Goal: Task Accomplishment & Management: Use online tool/utility

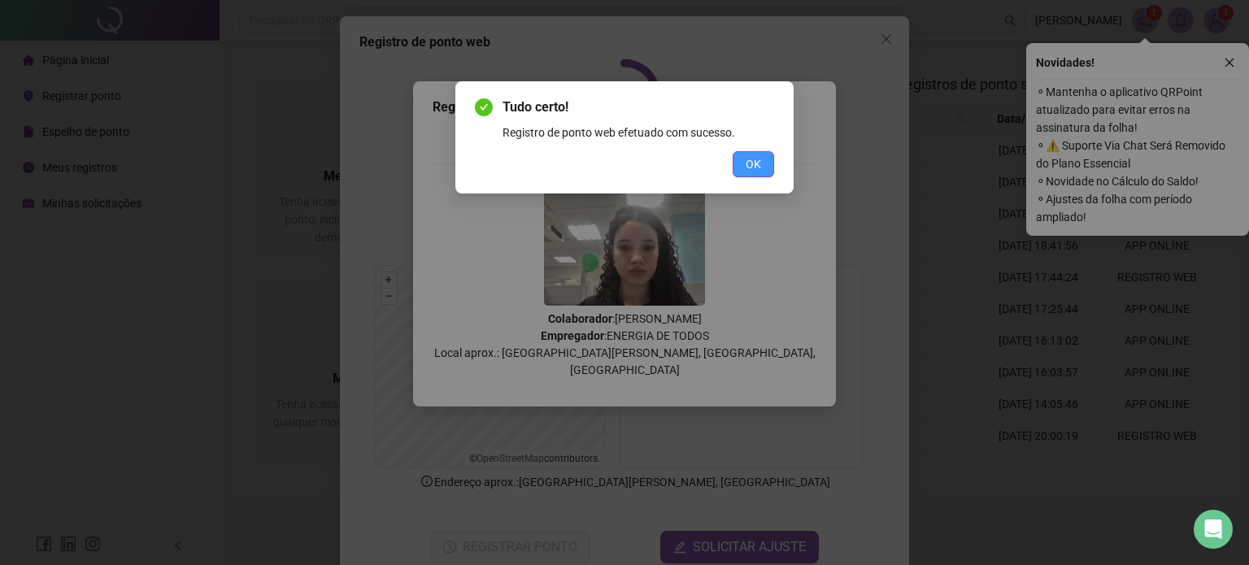
click at [743, 164] on button "OK" at bounding box center [753, 164] width 41 height 26
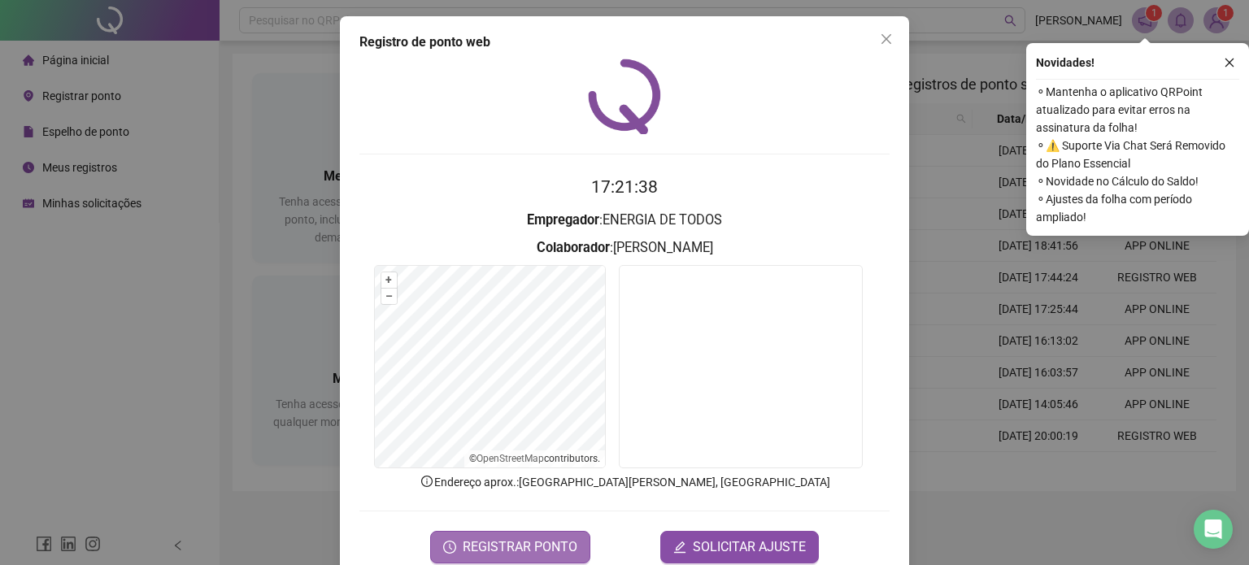
click at [560, 538] on span "REGISTRAR PONTO" at bounding box center [520, 548] width 115 height 20
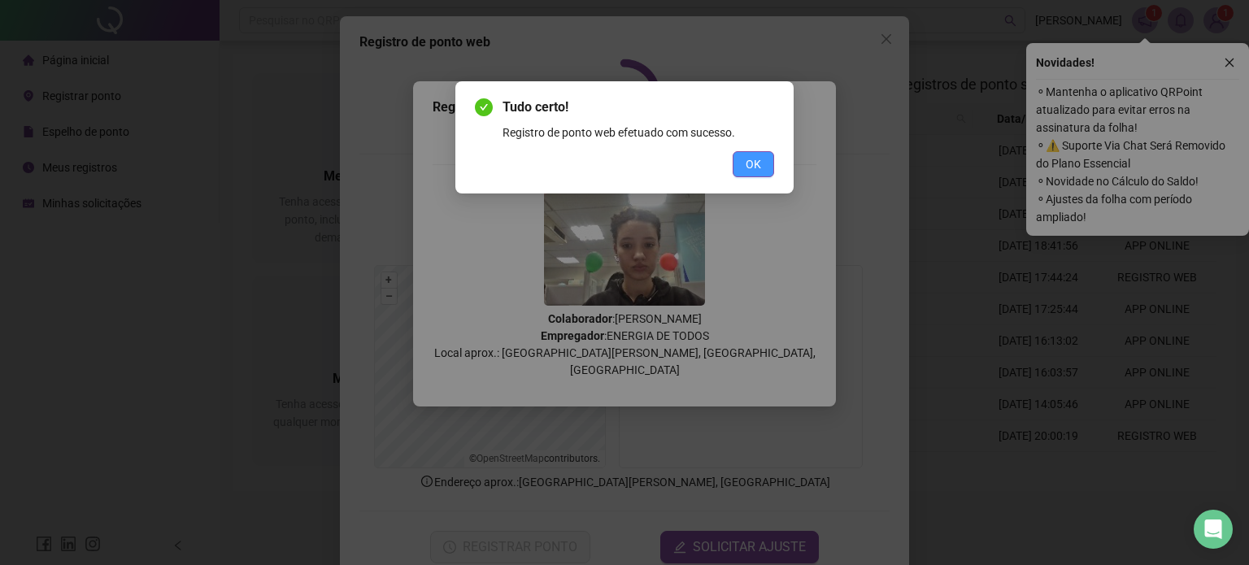
click at [751, 176] on button "OK" at bounding box center [753, 164] width 41 height 26
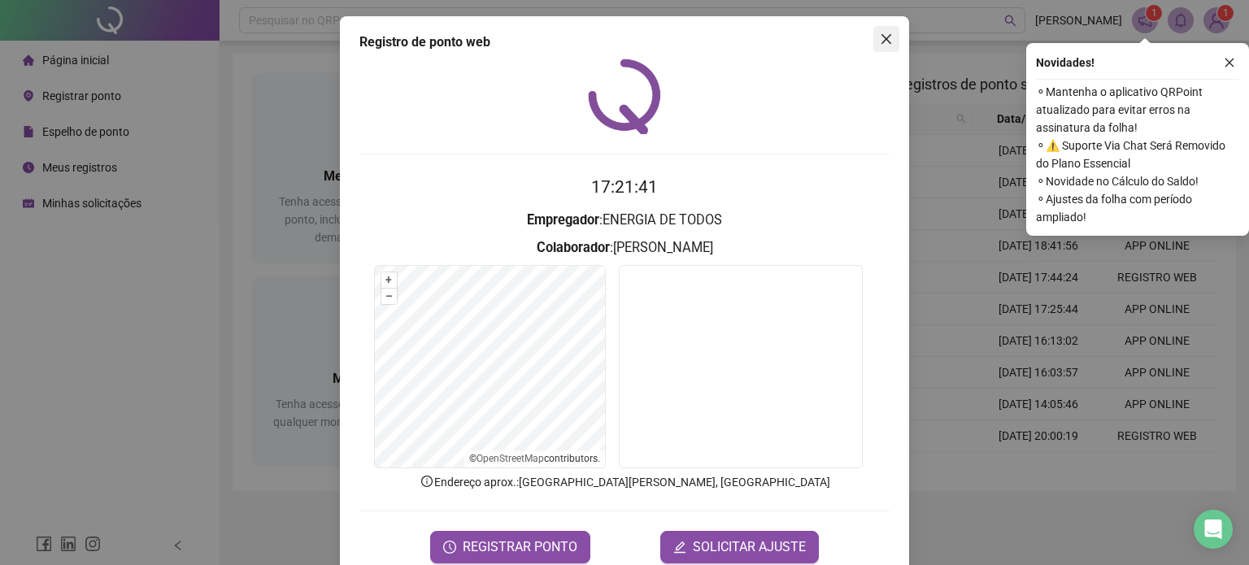
click at [888, 41] on span "Close" at bounding box center [887, 39] width 26 height 13
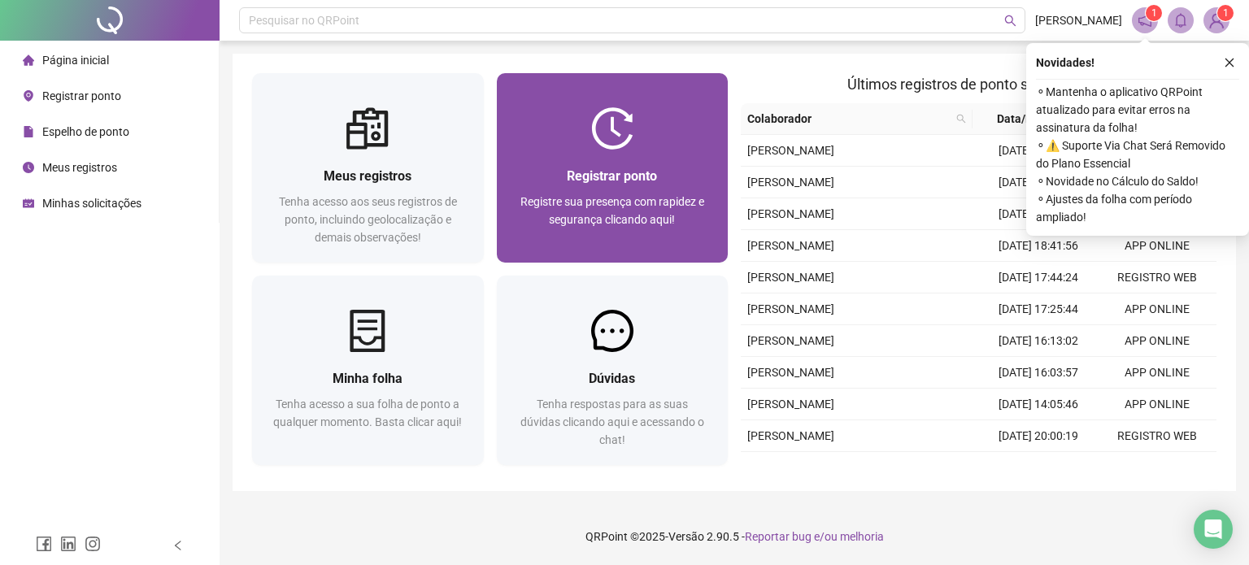
click at [664, 204] on span "Registre sua presença com rapidez e segurança clicando aqui!" at bounding box center [613, 210] width 184 height 31
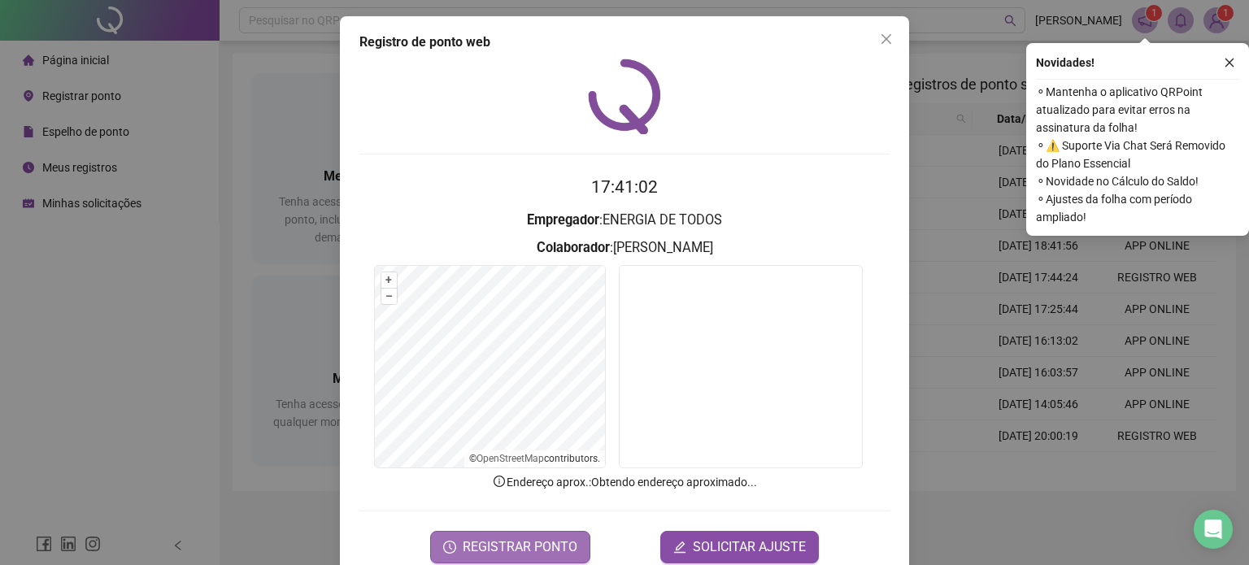
click at [547, 541] on span "REGISTRAR PONTO" at bounding box center [520, 548] width 115 height 20
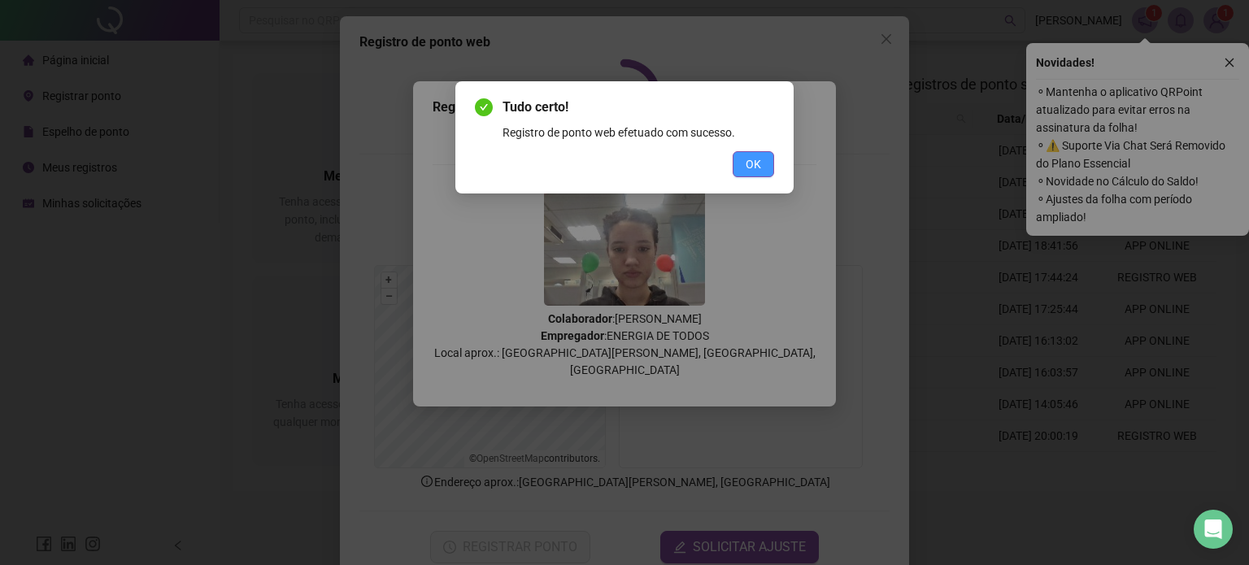
click at [768, 167] on button "OK" at bounding box center [753, 164] width 41 height 26
